Goal: Task Accomplishment & Management: Use online tool/utility

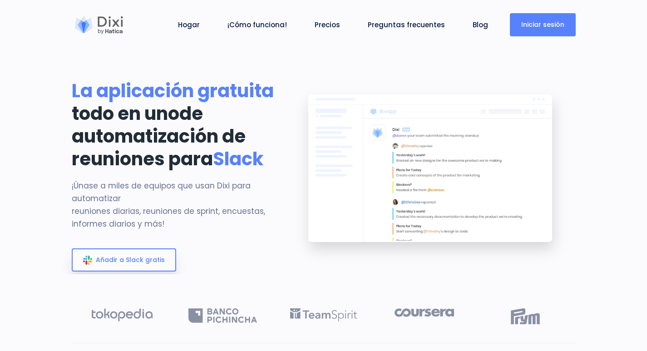
click at [518, 26] on link "Iniciar sesión" at bounding box center [543, 24] width 66 height 23
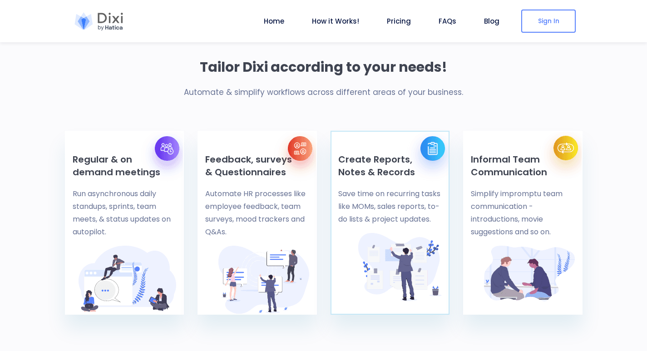
scroll to position [409, 0]
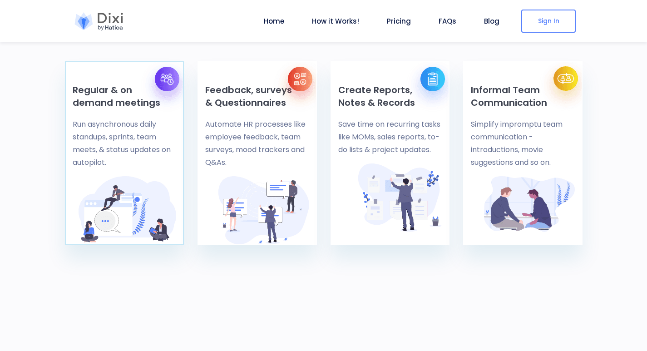
click at [132, 149] on p "Run asynchronous daily standups, sprints, team meets, & status updates on autop…" at bounding box center [125, 143] width 104 height 51
